Goal: Transaction & Acquisition: Download file/media

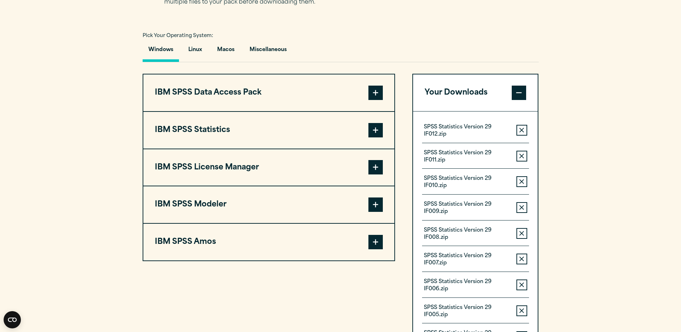
scroll to position [495, 0]
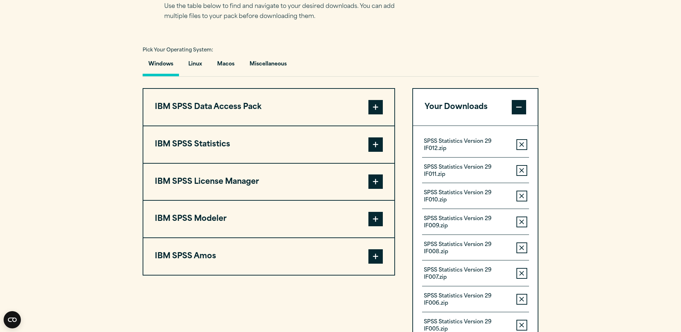
click at [377, 146] on span at bounding box center [375, 145] width 14 height 14
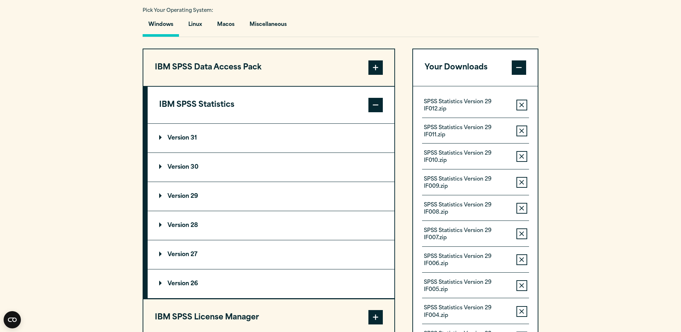
scroll to position [540, 0]
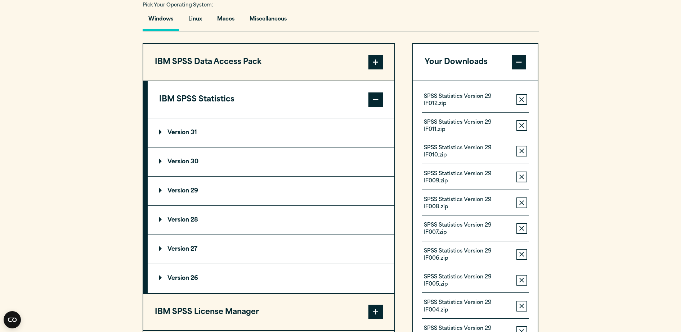
click at [187, 191] on p "Version 29" at bounding box center [178, 191] width 39 height 6
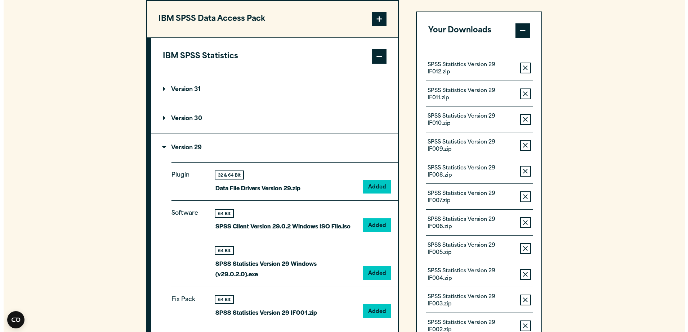
scroll to position [630, 0]
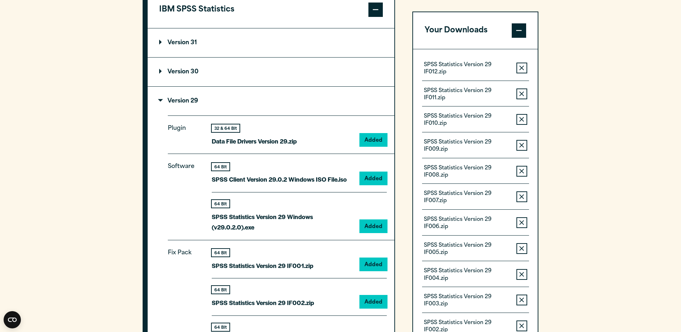
click at [517, 70] on button "Remove this item from your software download list" at bounding box center [521, 68] width 11 height 11
click at [520, 68] on icon "button" at bounding box center [521, 68] width 5 height 5
click at [520, 67] on icon "button" at bounding box center [521, 68] width 5 height 5
click at [521, 67] on icon "button" at bounding box center [521, 68] width 5 height 5
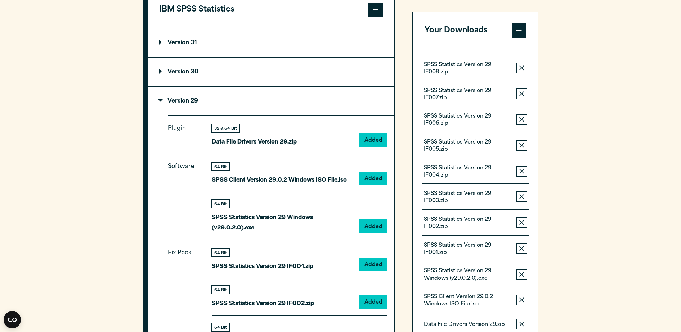
click at [522, 91] on icon "button" at bounding box center [521, 93] width 5 height 5
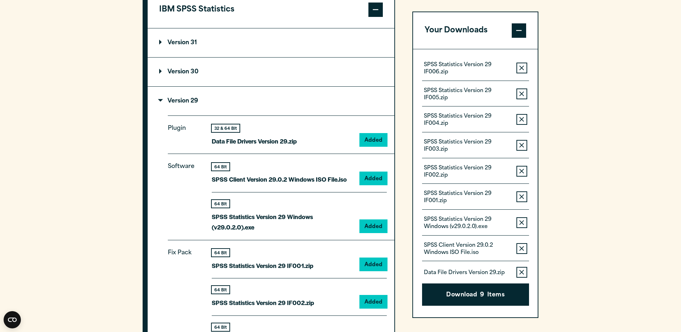
click at [522, 67] on icon "button" at bounding box center [521, 68] width 5 height 5
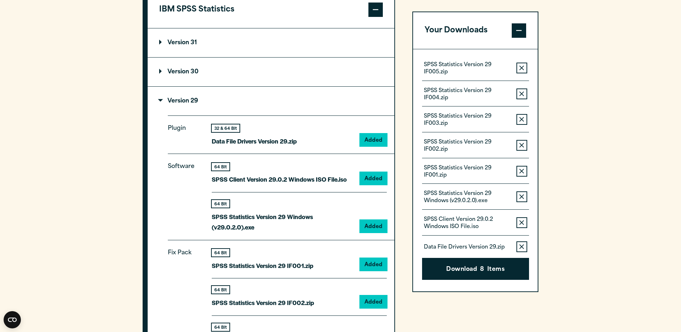
click at [522, 67] on icon "button" at bounding box center [521, 68] width 5 height 5
click at [522, 91] on icon "button" at bounding box center [521, 93] width 5 height 5
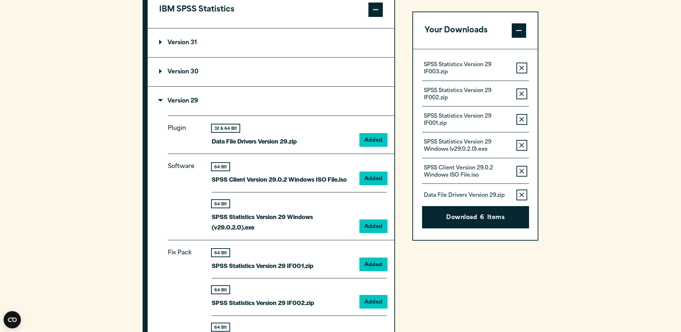
click at [522, 67] on icon "button" at bounding box center [521, 68] width 5 height 5
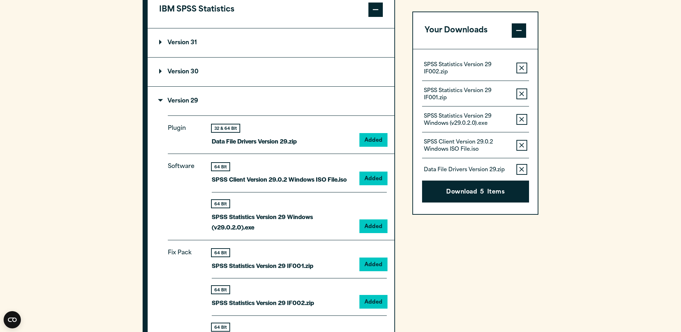
click at [522, 67] on icon "button" at bounding box center [521, 68] width 5 height 5
click at [522, 91] on icon "button" at bounding box center [521, 93] width 5 height 5
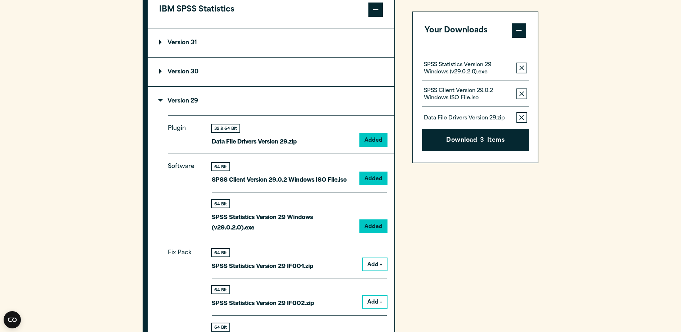
click at [522, 66] on icon "button" at bounding box center [521, 68] width 5 height 5
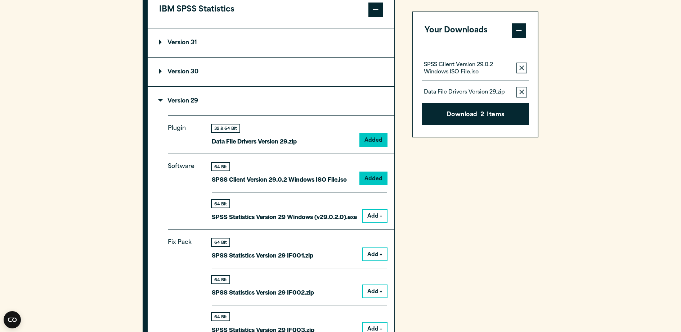
click at [523, 66] on icon "button" at bounding box center [521, 68] width 5 height 5
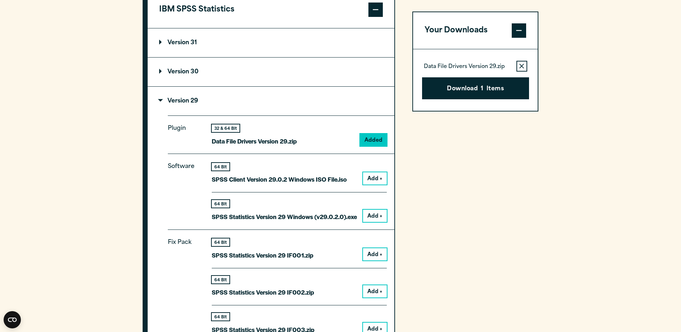
click at [522, 66] on icon "button" at bounding box center [521, 66] width 5 height 5
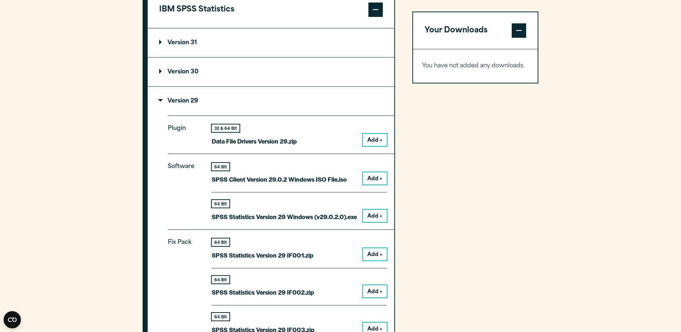
click at [372, 218] on button "Add +" at bounding box center [375, 216] width 24 height 12
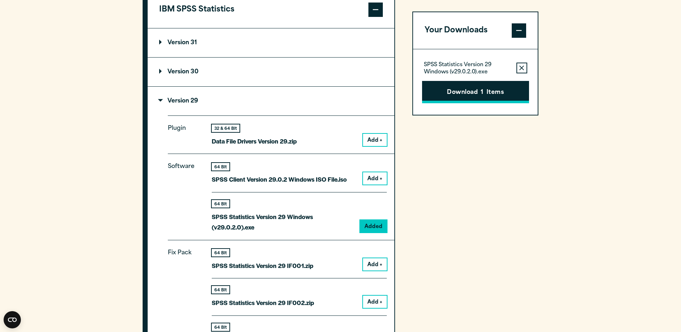
click at [487, 92] on button "Download 1 Items" at bounding box center [475, 92] width 107 height 22
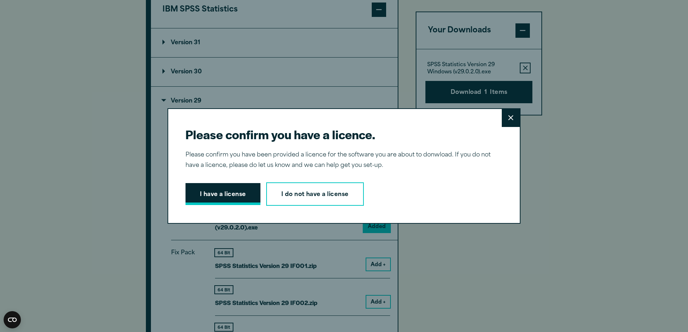
click at [214, 201] on button "I have a license" at bounding box center [222, 194] width 75 height 22
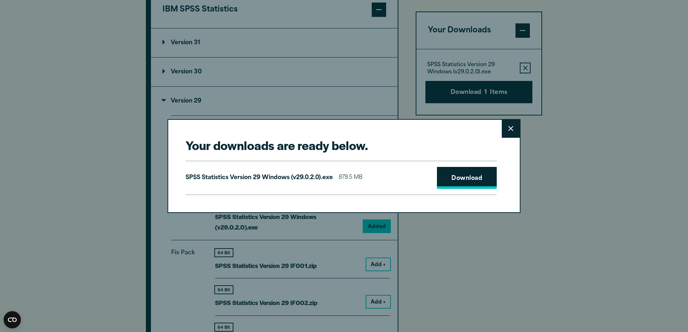
click at [455, 181] on link "Download" at bounding box center [467, 178] width 60 height 22
